Goal: Transaction & Acquisition: Purchase product/service

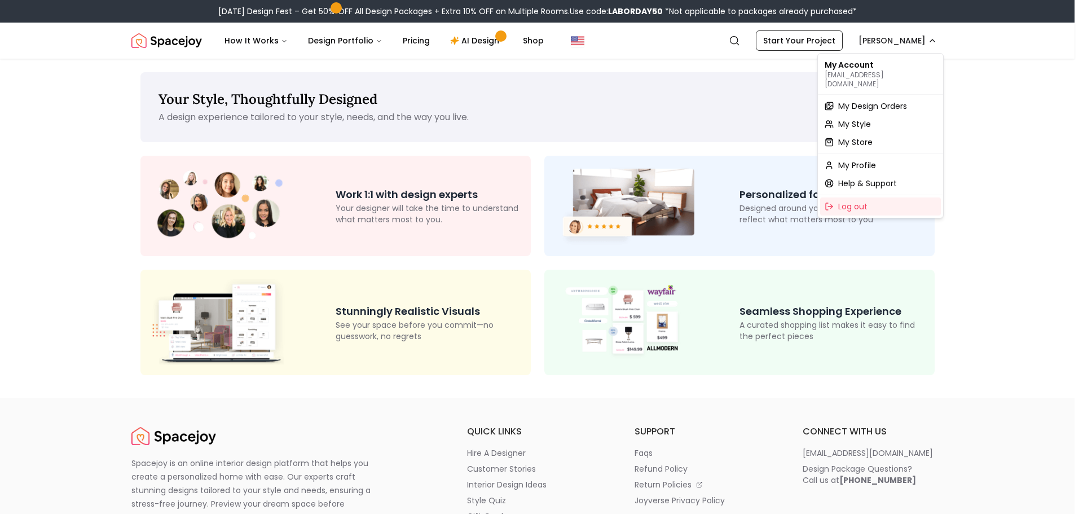
click at [851, 64] on div "My Account stephaniesilverman@gmail.com" at bounding box center [880, 74] width 121 height 36
click at [877, 100] on span "My Design Orders" at bounding box center [872, 105] width 69 height 11
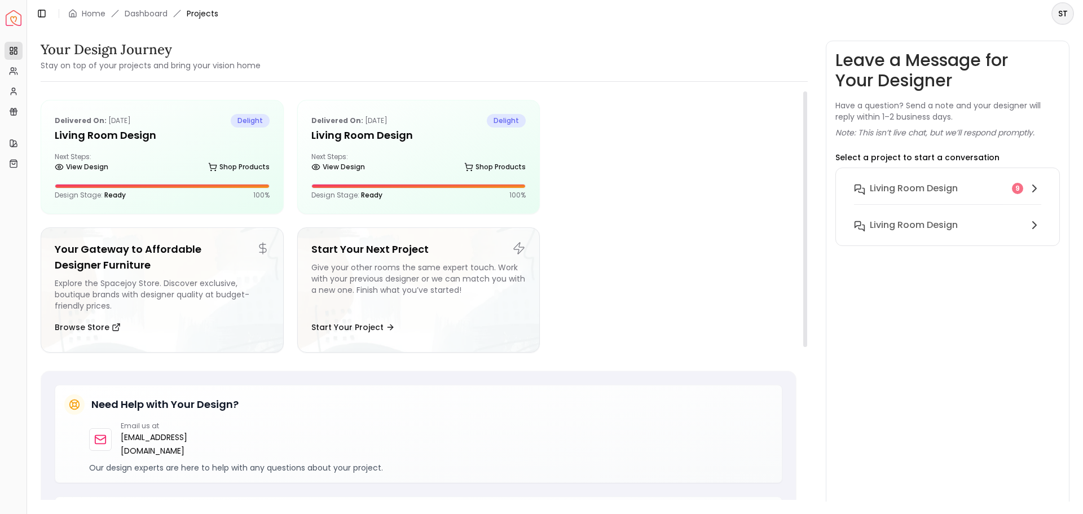
click at [412, 133] on h5 "Living Room Design" at bounding box center [418, 135] width 215 height 16
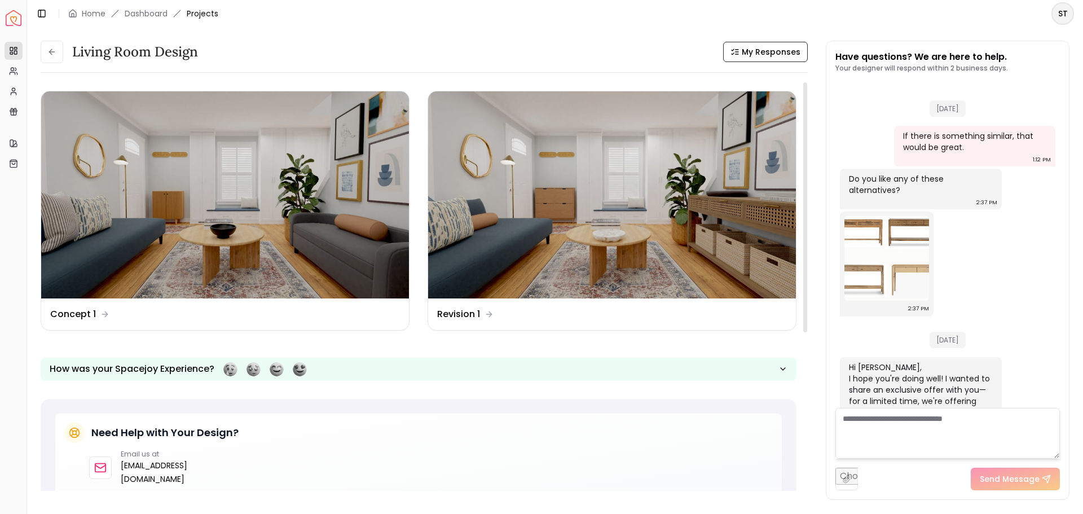
scroll to position [1696, 0]
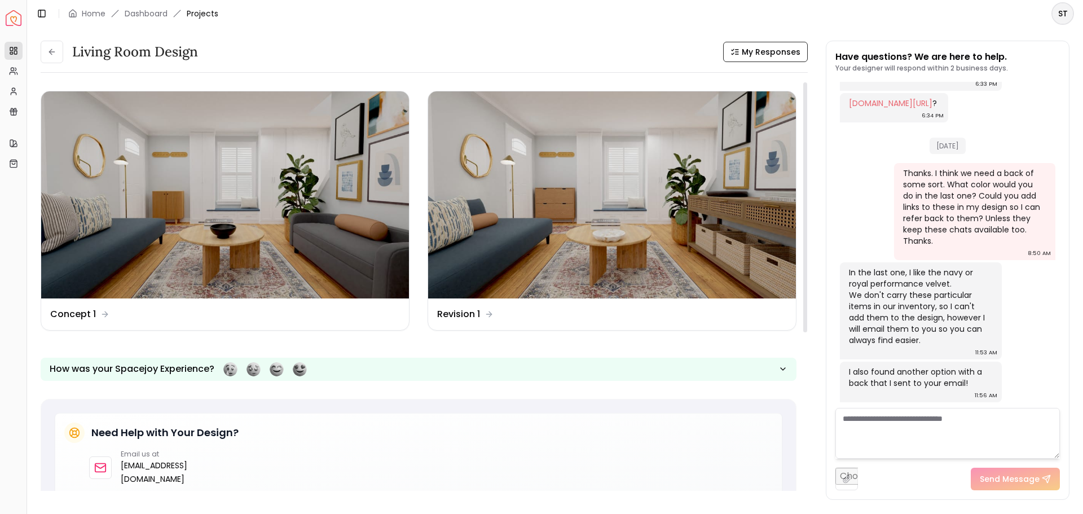
click at [658, 225] on img at bounding box center [612, 194] width 368 height 207
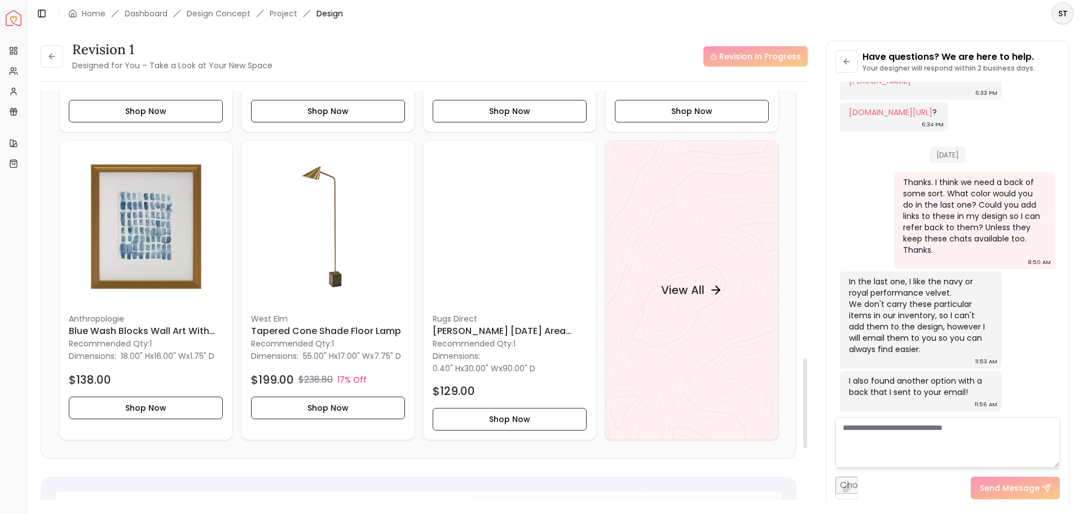
scroll to position [1215, 0]
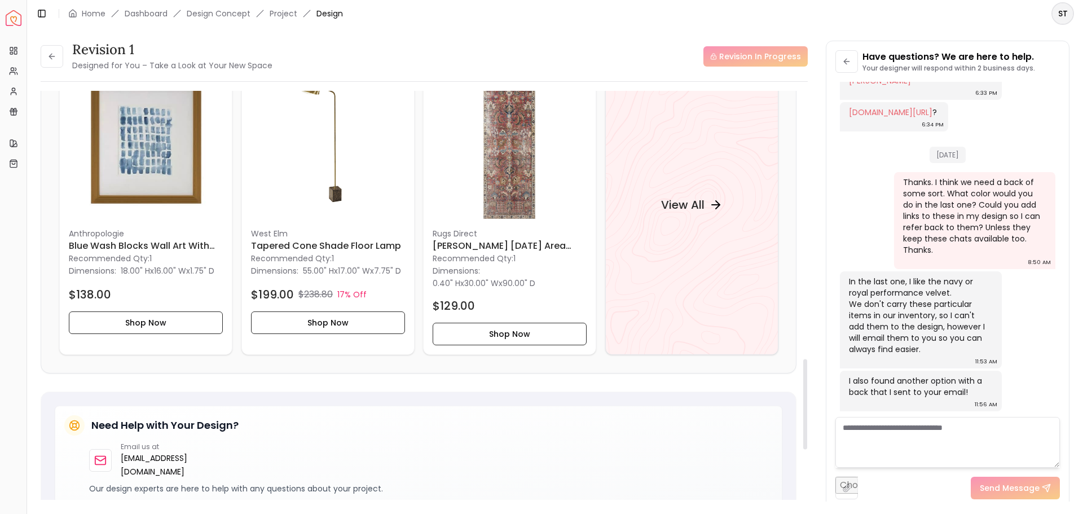
click at [668, 213] on h4 "View All" at bounding box center [682, 205] width 43 height 16
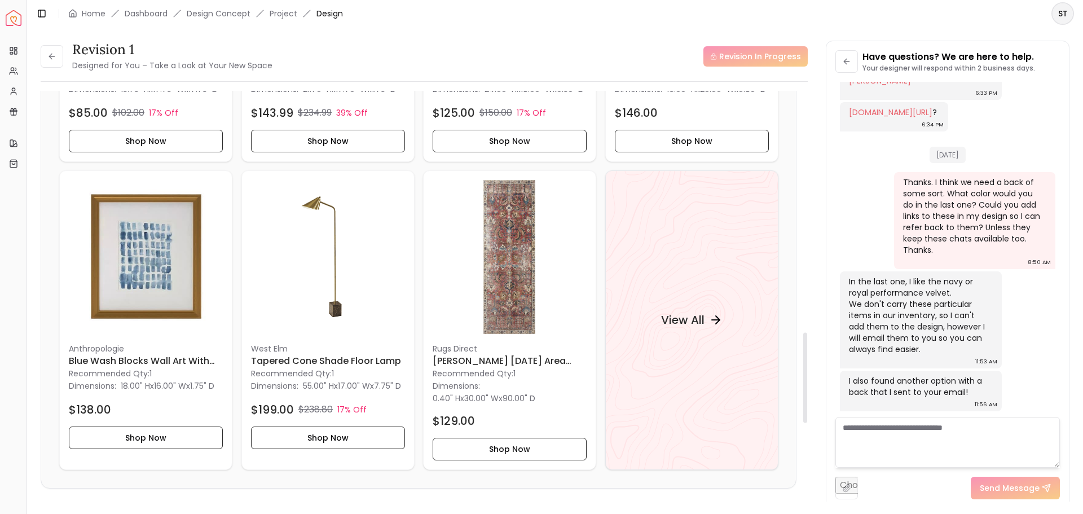
scroll to position [1094, 0]
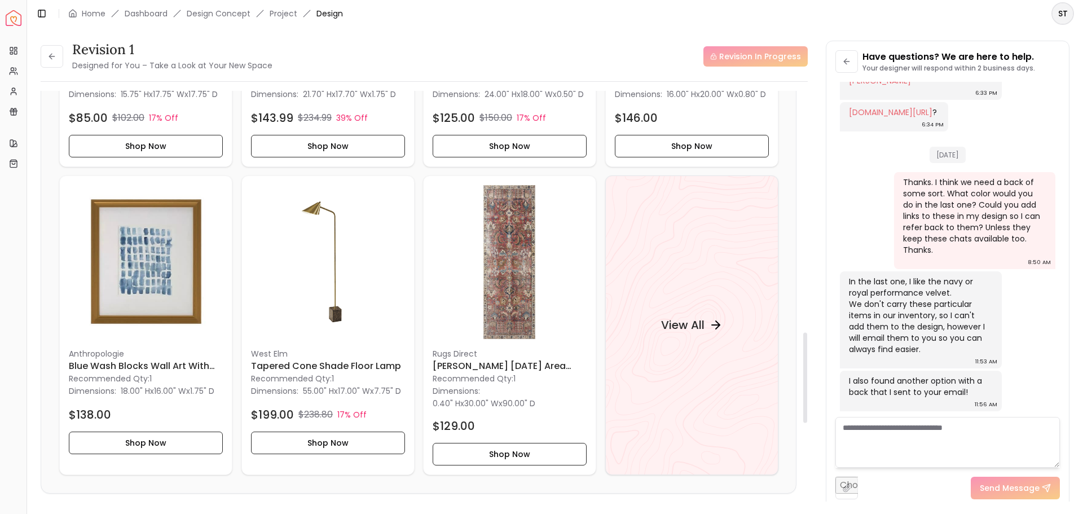
click at [661, 331] on h4 "View All" at bounding box center [682, 325] width 43 height 16
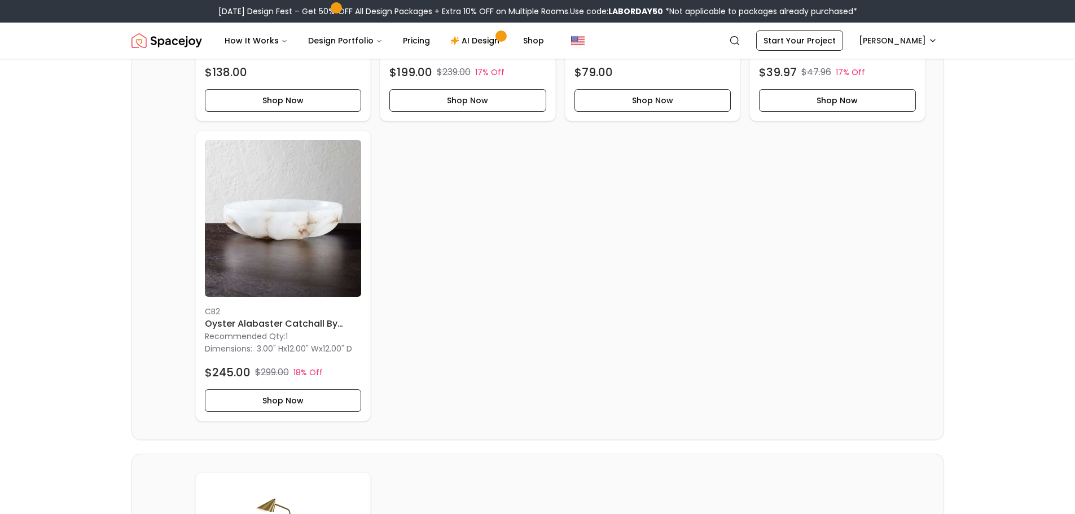
scroll to position [828, 0]
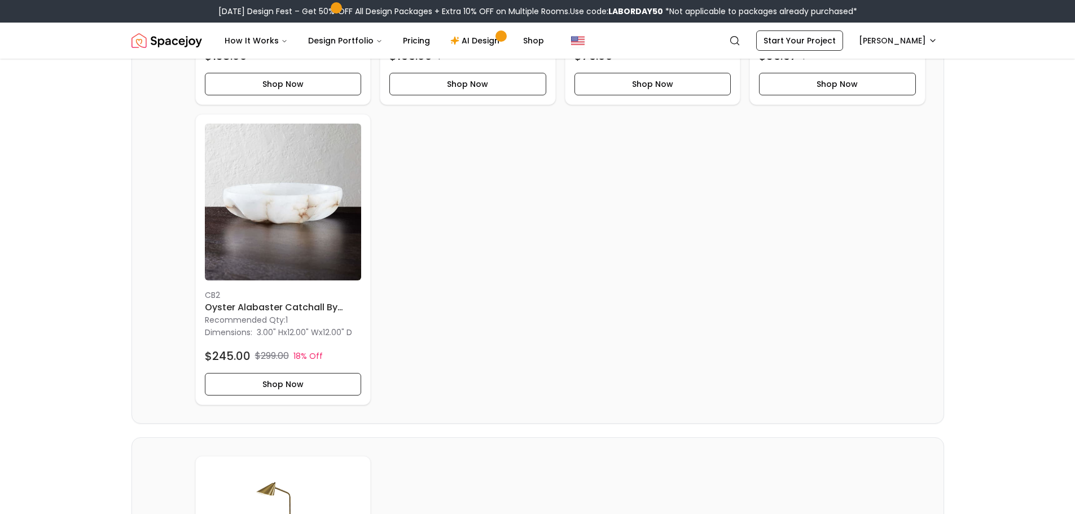
click at [306, 314] on h6 "Oyster Alabaster Catchall By [PERSON_NAME]" at bounding box center [283, 308] width 157 height 14
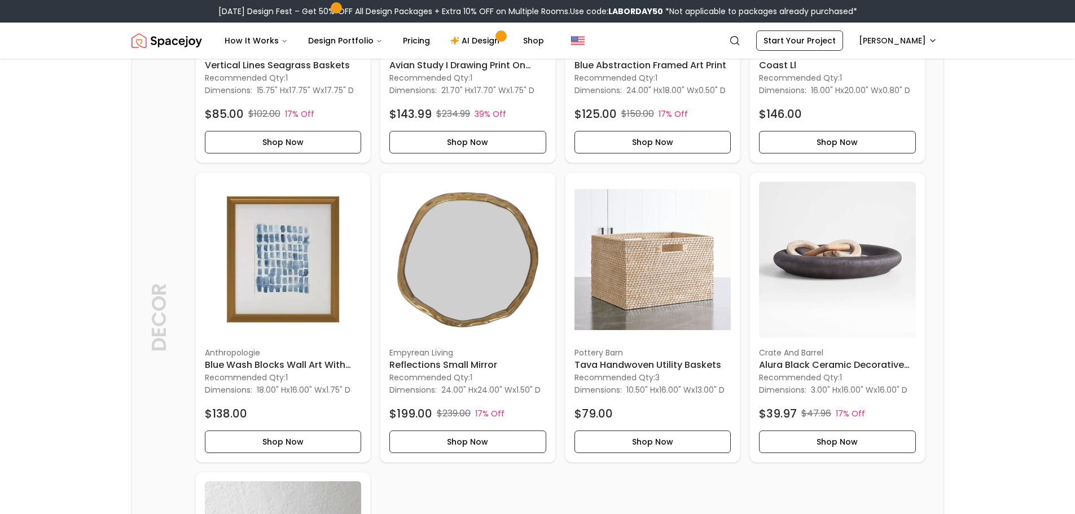
scroll to position [473, 0]
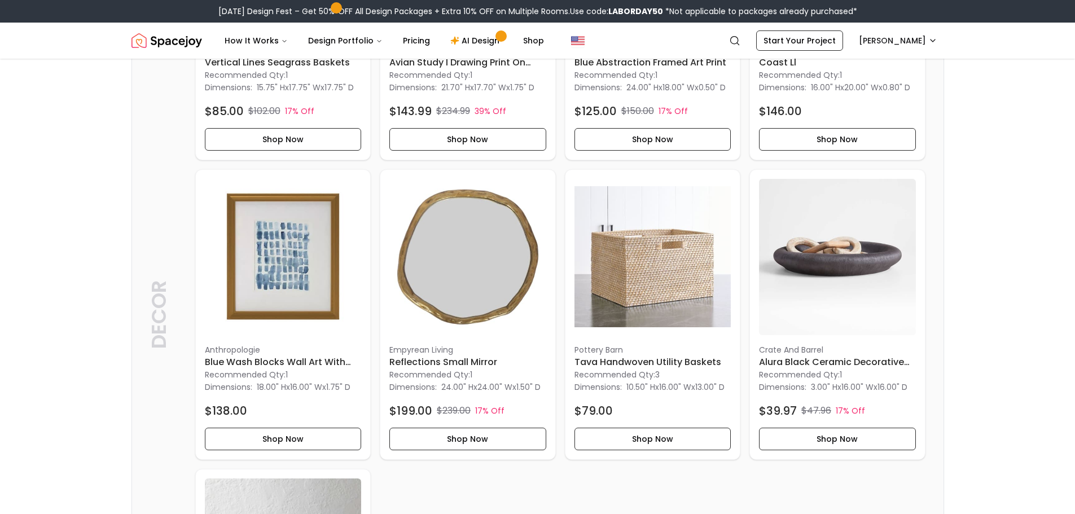
click at [666, 305] on img at bounding box center [652, 257] width 157 height 157
click at [608, 450] on button "Shop Now" at bounding box center [652, 439] width 157 height 23
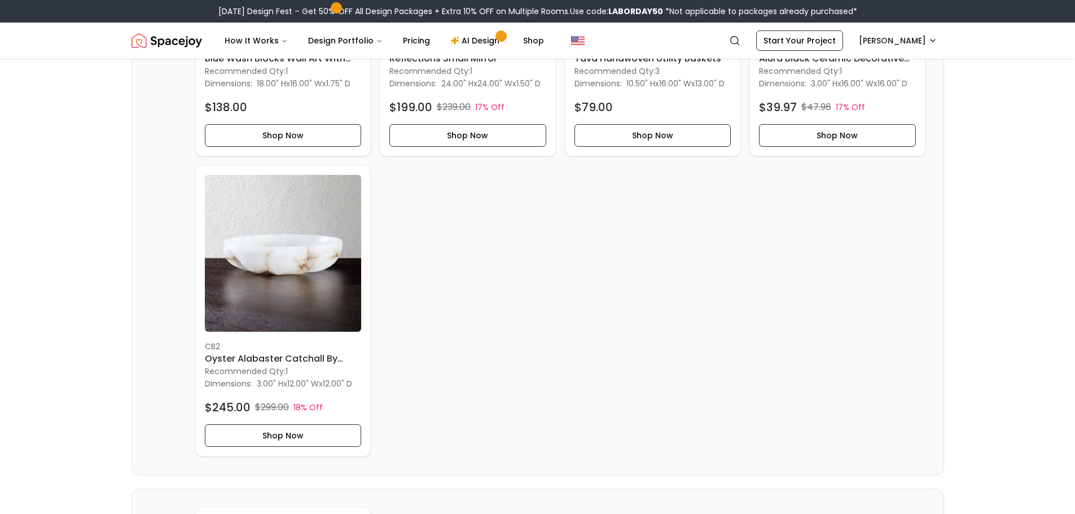
scroll to position [800, 0]
